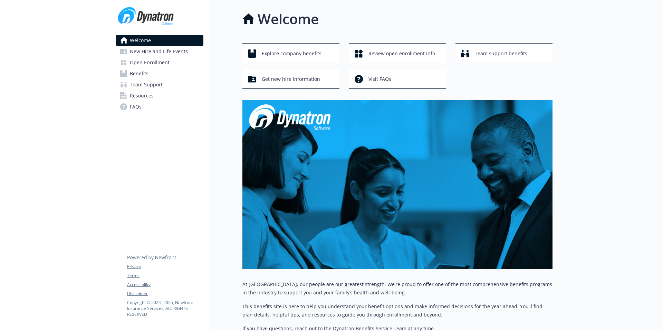
scroll to position [8, 0]
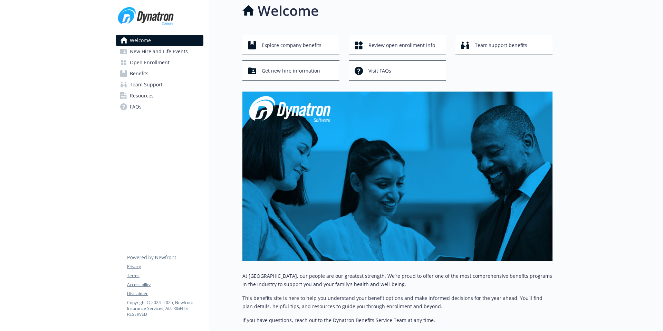
click at [146, 61] on span "Open Enrollment" at bounding box center [150, 62] width 40 height 11
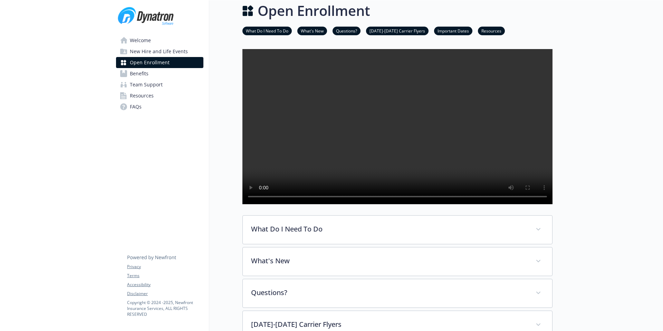
click at [141, 73] on span "Benefits" at bounding box center [139, 73] width 19 height 11
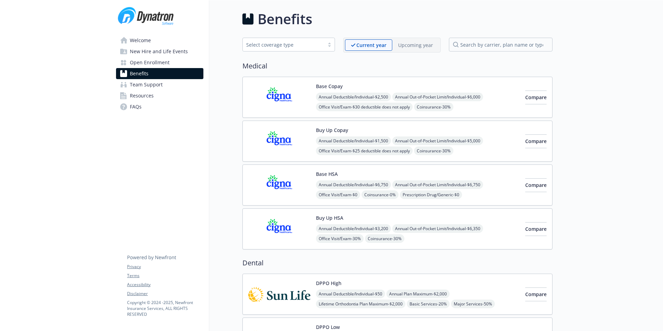
click at [139, 45] on span "Welcome" at bounding box center [140, 40] width 21 height 11
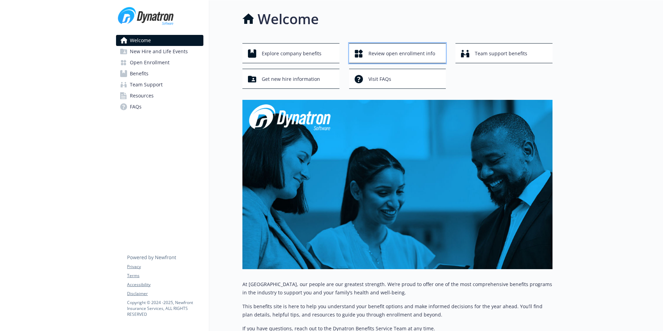
click at [424, 51] on span "Review open enrollment info" at bounding box center [402, 53] width 67 height 13
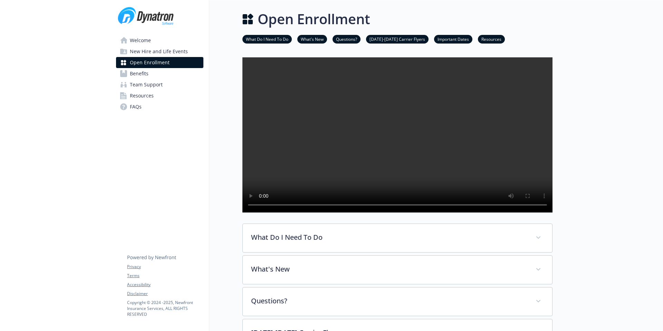
click at [139, 40] on span "Welcome" at bounding box center [140, 40] width 21 height 11
